Goal: Find specific page/section: Find specific page/section

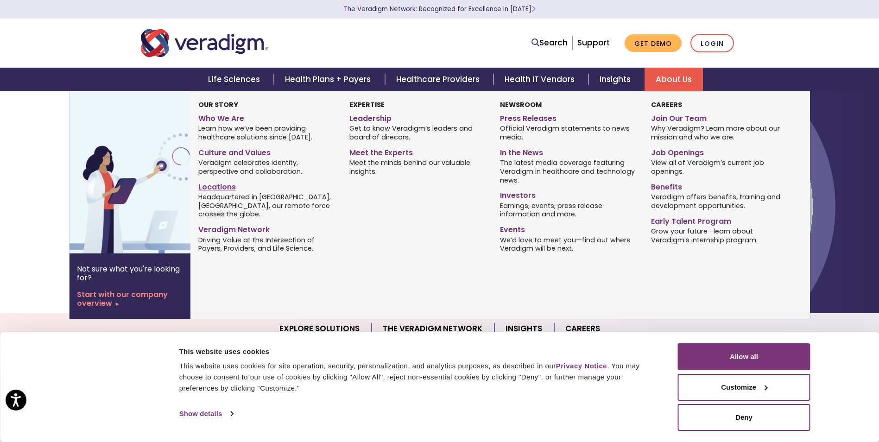
click at [221, 190] on link "Locations" at bounding box center [266, 185] width 137 height 13
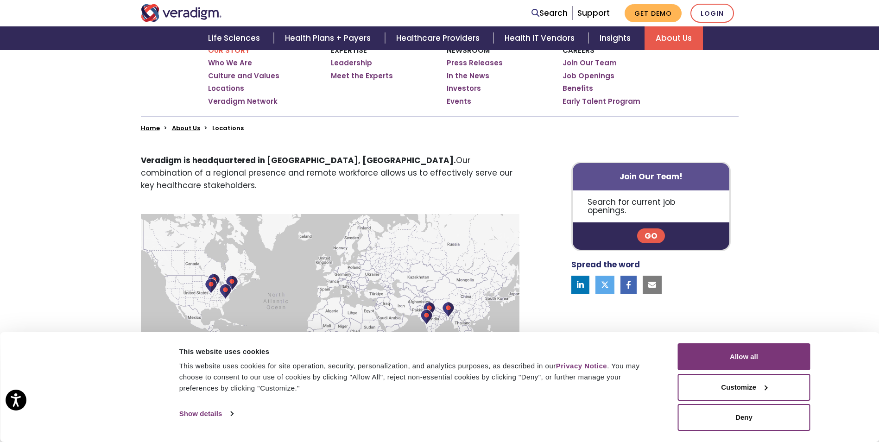
scroll to position [41, 0]
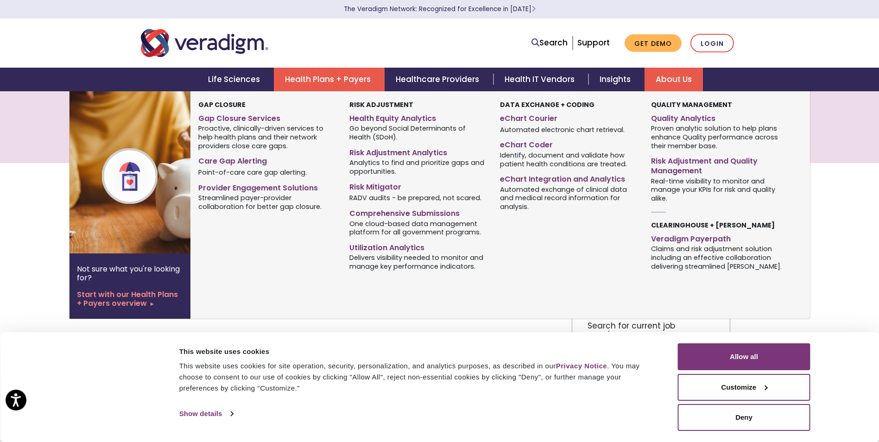
click at [352, 79] on link "Health Plans + Payers" at bounding box center [329, 80] width 111 height 24
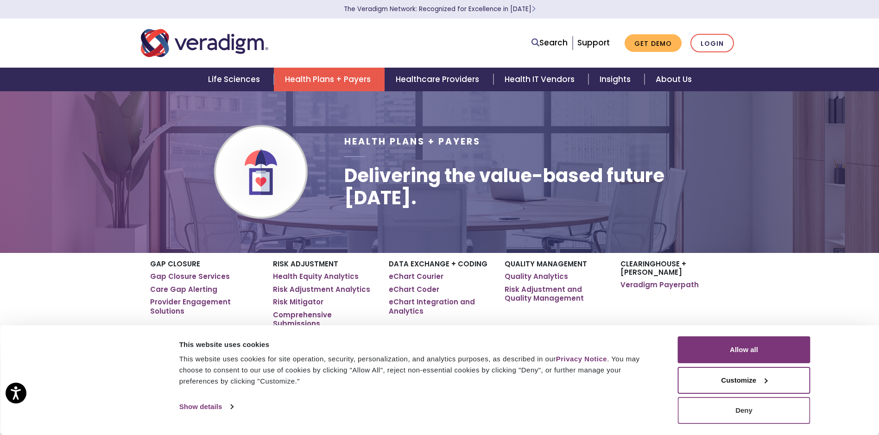
click at [698, 404] on button "Deny" at bounding box center [744, 410] width 133 height 27
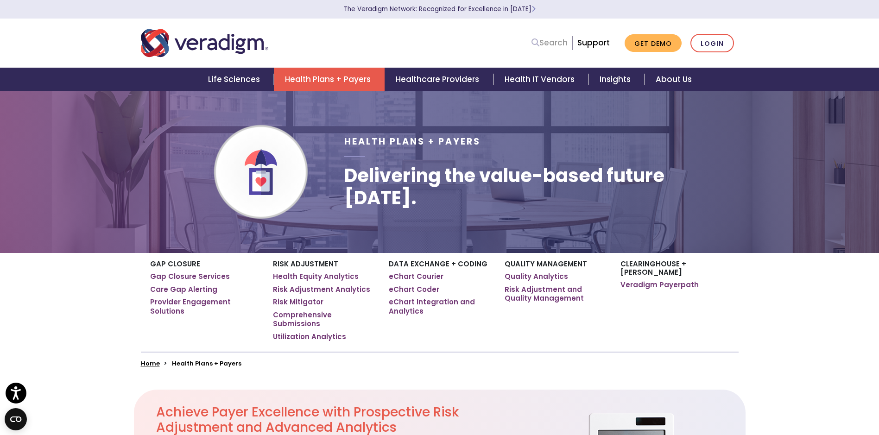
click at [549, 40] on link "Search" at bounding box center [550, 43] width 36 height 13
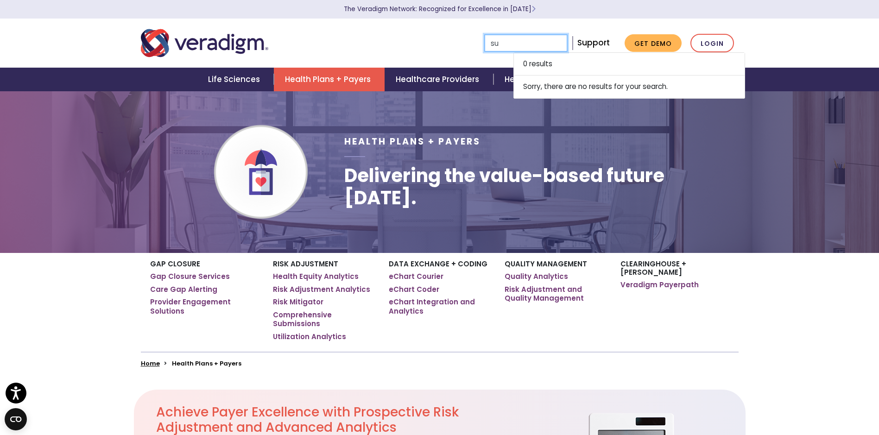
type input "s"
type input "[PERSON_NAME]"
drag, startPoint x: 324, startPoint y: 32, endPoint x: 271, endPoint y: 31, distance: 53.3
click at [324, 32] on div at bounding box center [261, 43] width 255 height 31
